Goal: Task Accomplishment & Management: Use online tool/utility

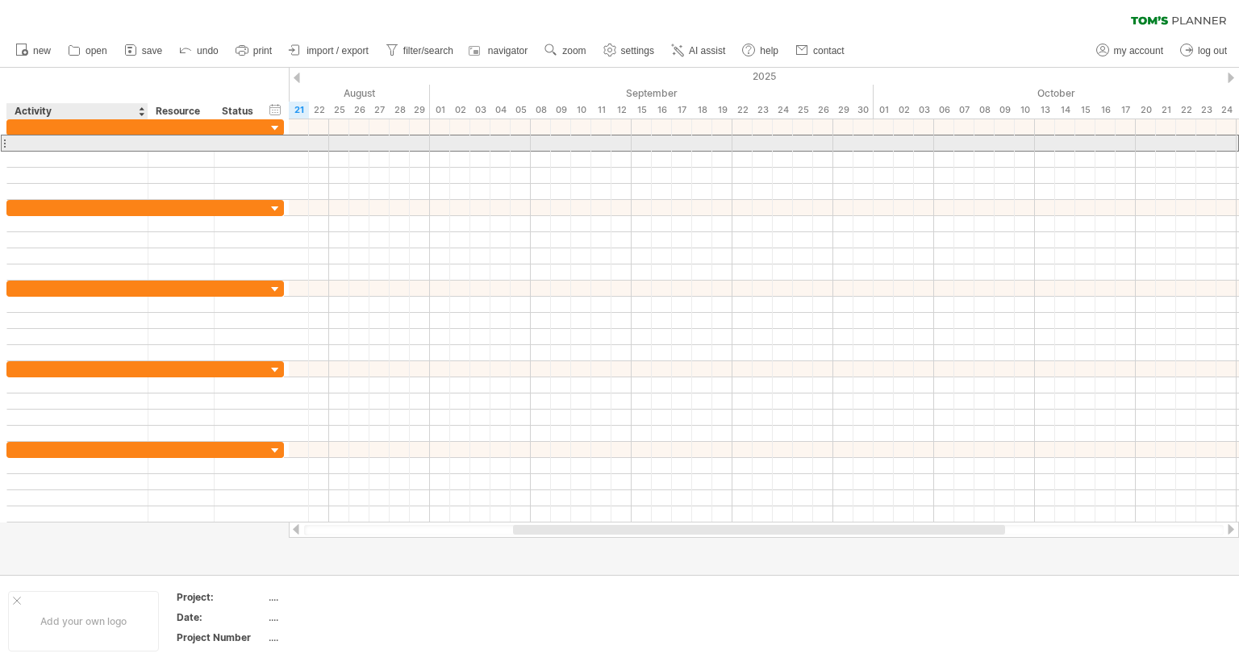
click at [56, 143] on div at bounding box center [77, 143] width 124 height 15
paste input "**********"
click at [137, 146] on input "**********" at bounding box center [77, 143] width 124 height 15
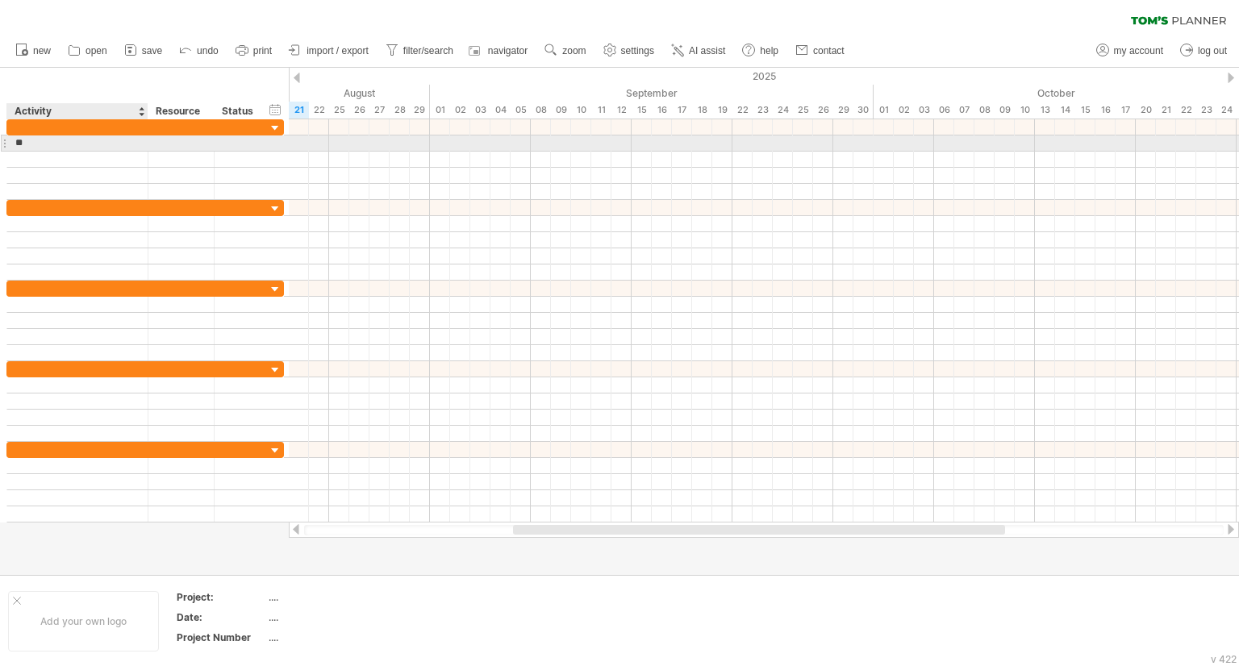
type input "*"
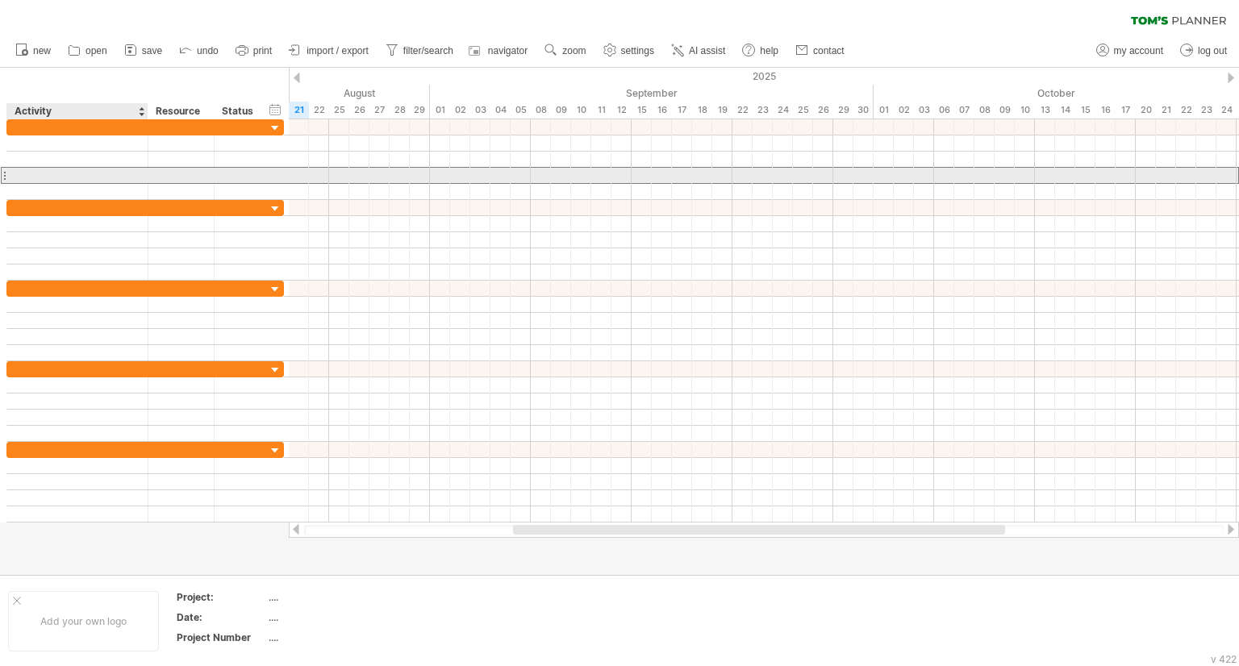
click at [106, 173] on div at bounding box center [77, 175] width 124 height 15
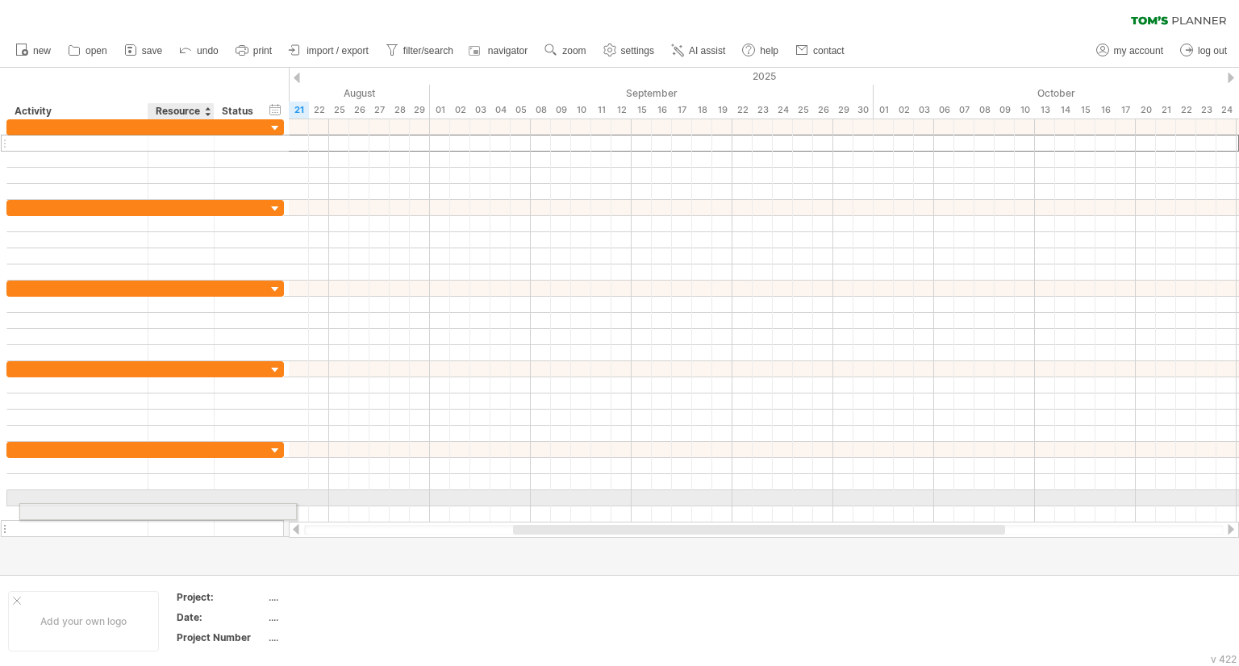
drag, startPoint x: 93, startPoint y: 138, endPoint x: 155, endPoint y: 509, distance: 376.2
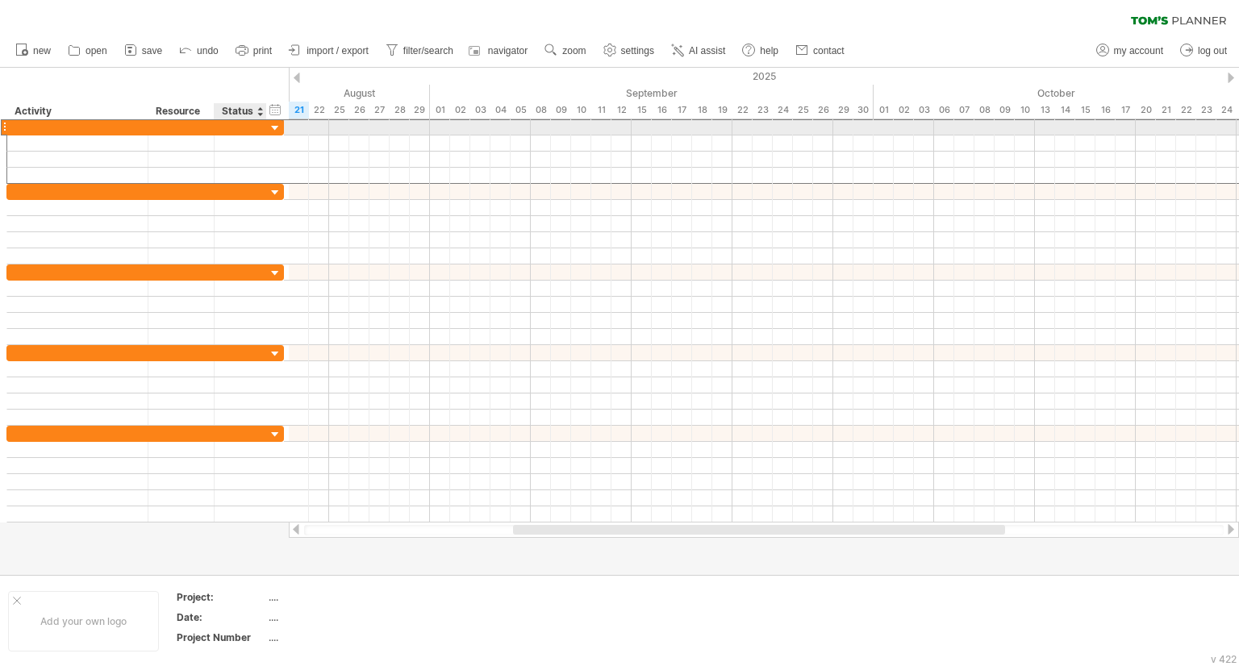
drag, startPoint x: 267, startPoint y: 130, endPoint x: 291, endPoint y: 130, distance: 24.2
click at [268, 130] on div at bounding box center [144, 127] width 277 height 17
click at [277, 129] on div at bounding box center [275, 128] width 15 height 15
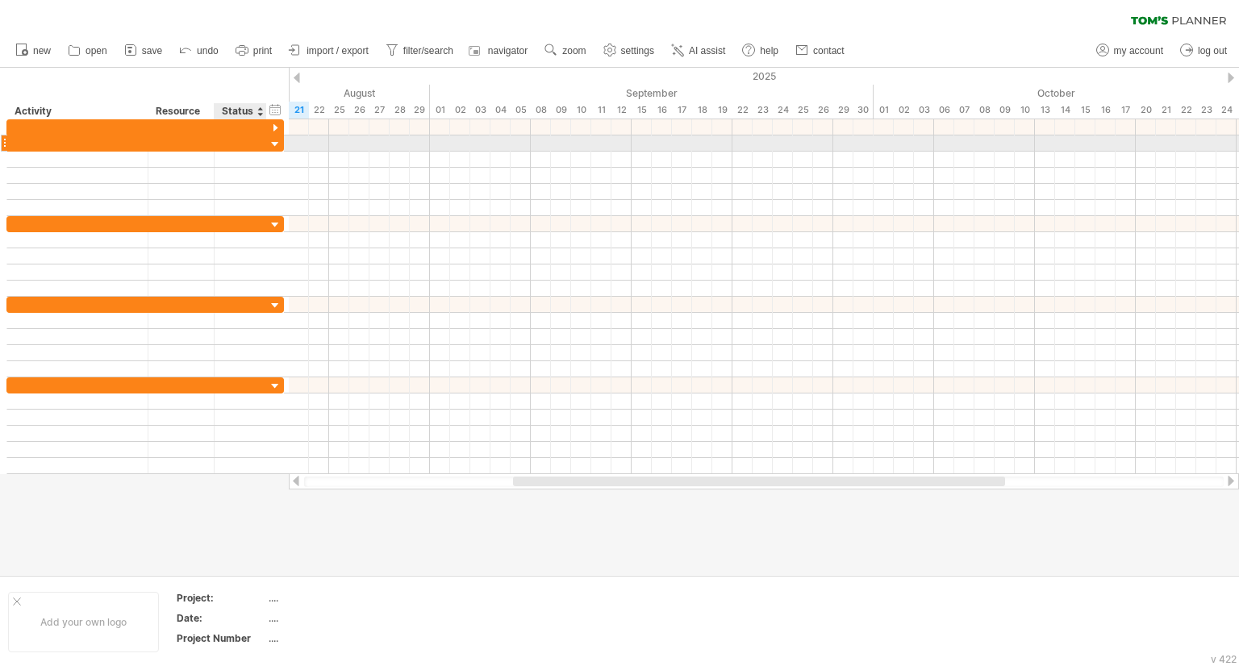
click at [275, 140] on div at bounding box center [275, 144] width 15 height 15
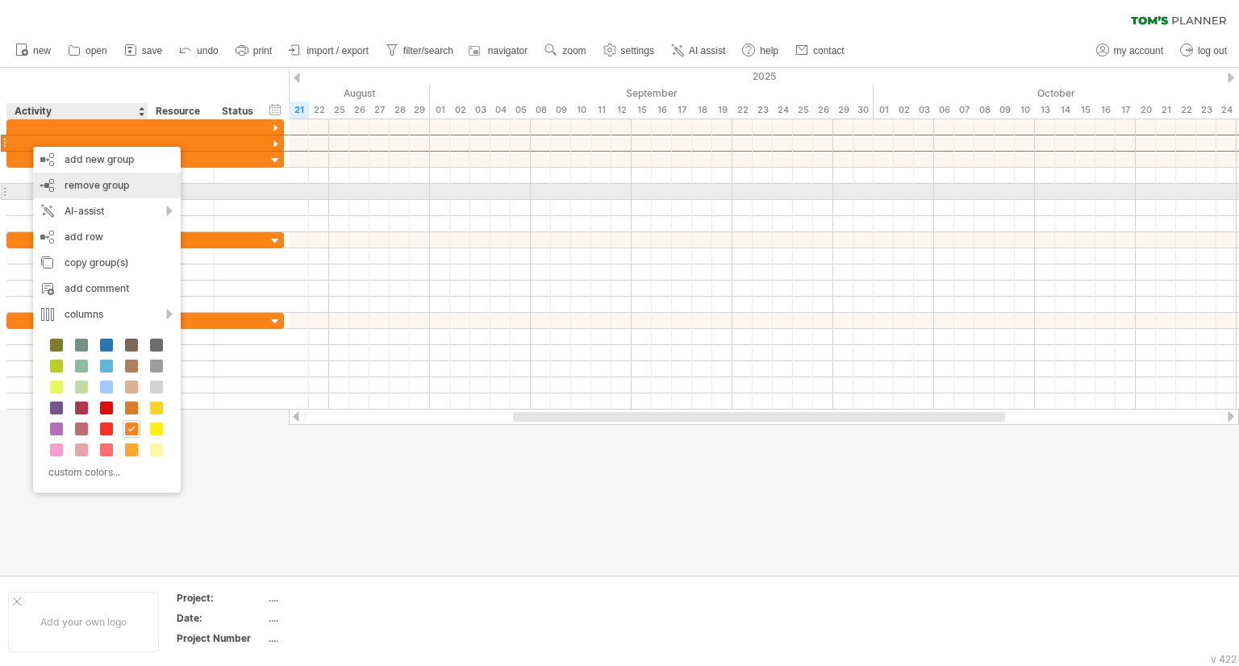
click at [119, 192] on div "remove group remove selected groups" at bounding box center [107, 186] width 148 height 26
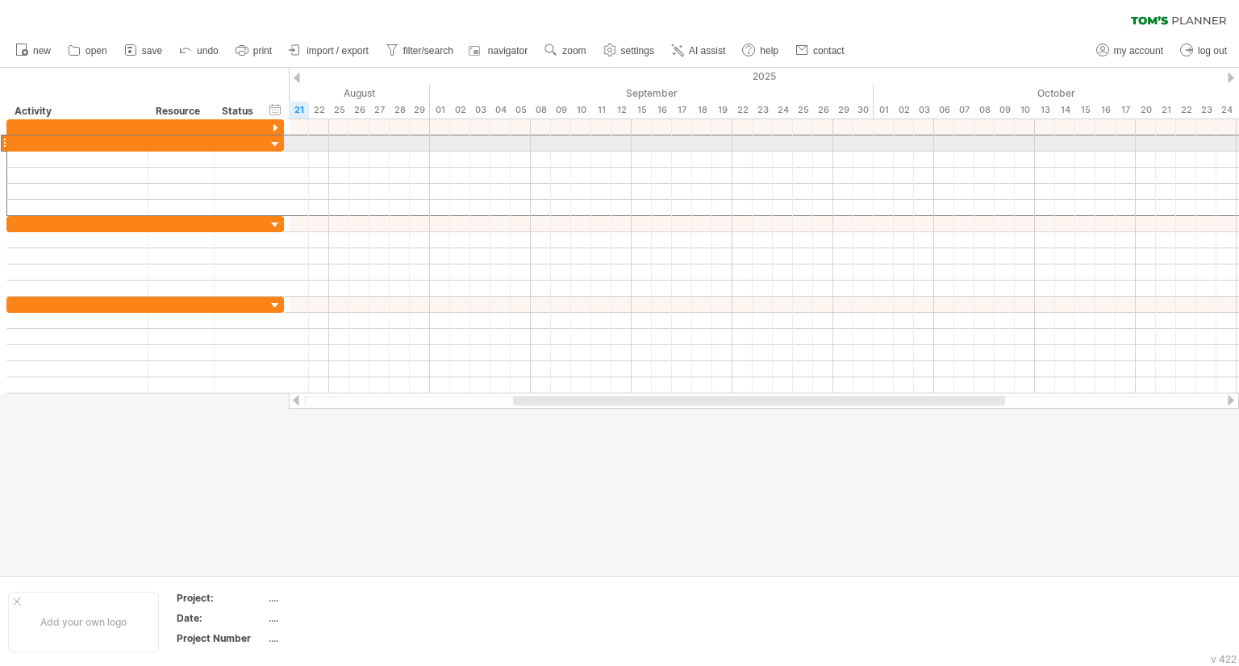
click at [3, 140] on div at bounding box center [4, 143] width 6 height 17
click at [0, 140] on div at bounding box center [142, 256] width 285 height 274
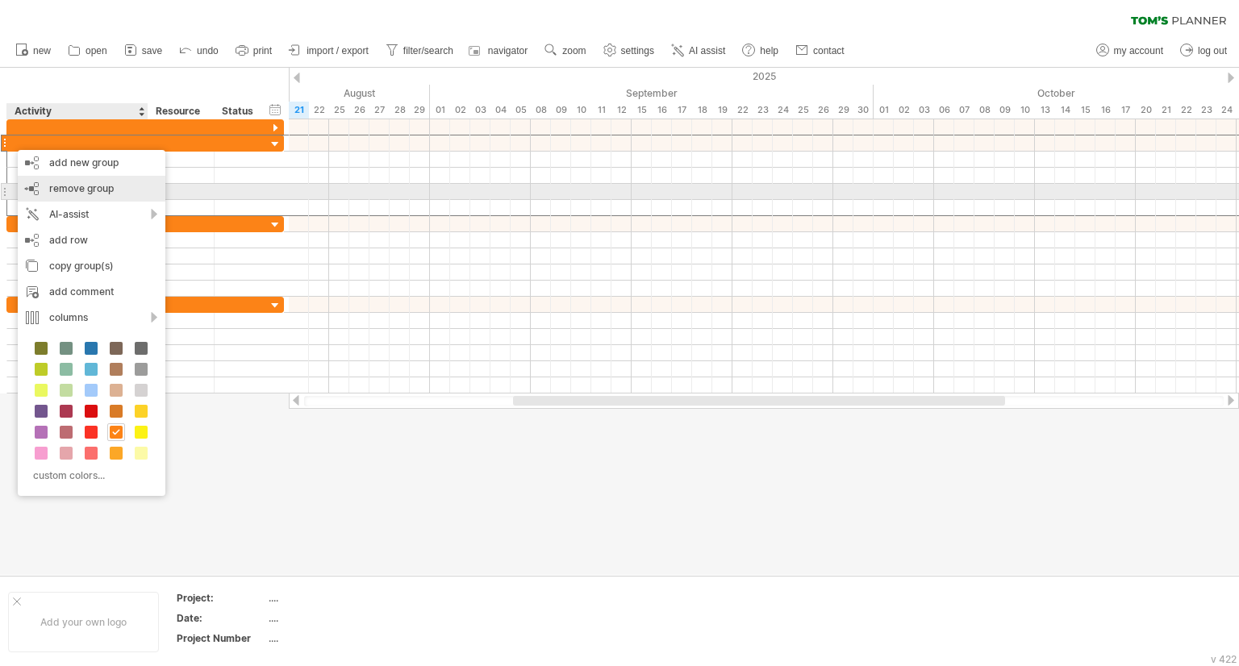
click at [77, 193] on span "remove group" at bounding box center [81, 188] width 65 height 12
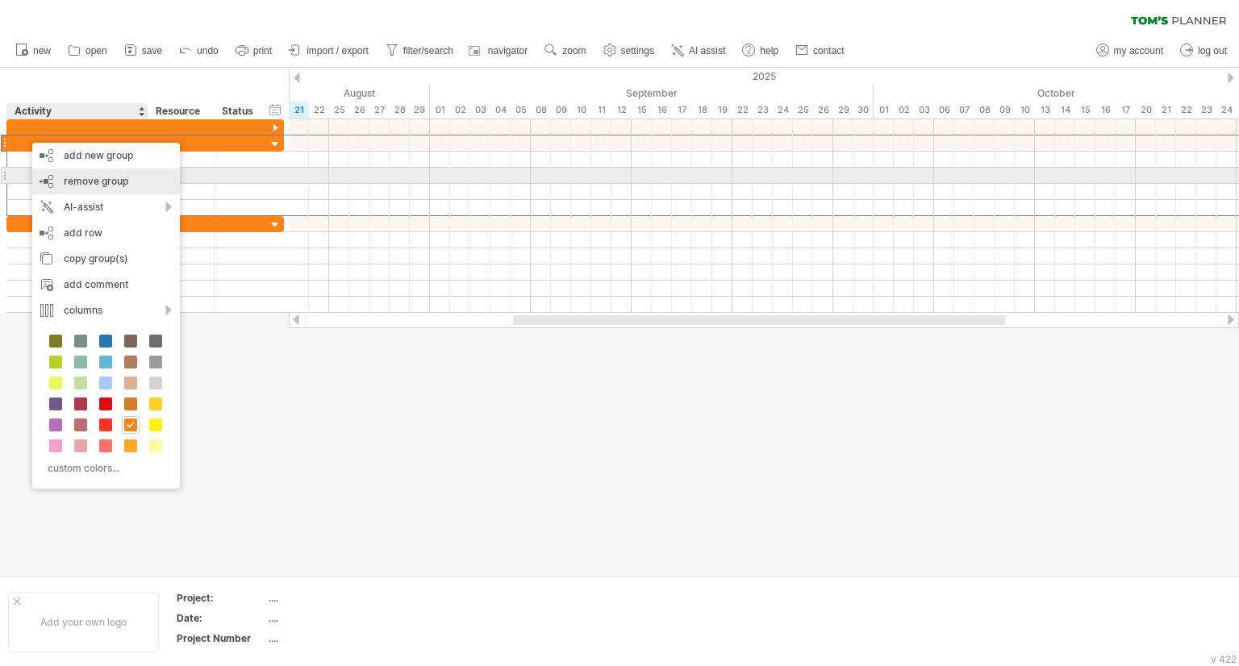
click at [81, 173] on div "remove group remove selected groups" at bounding box center [106, 182] width 148 height 26
